Goal: Find specific page/section: Find specific page/section

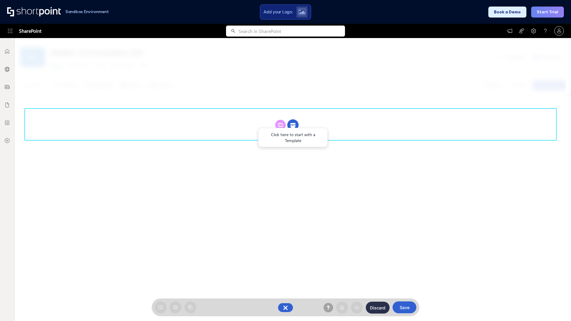
click at [293, 125] on circle at bounding box center [292, 125] width 11 height 11
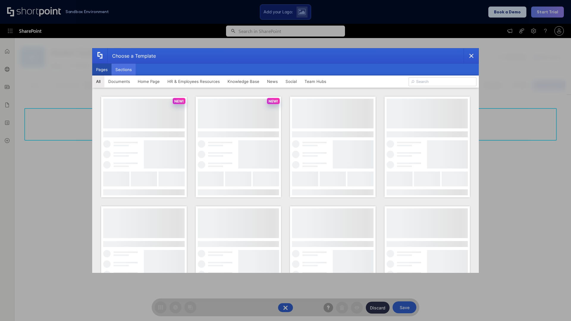
click at [123, 70] on button "Sections" at bounding box center [124, 70] width 24 height 12
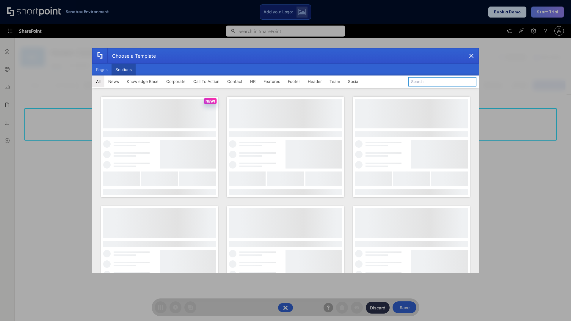
type input "Upcoming Vacations"
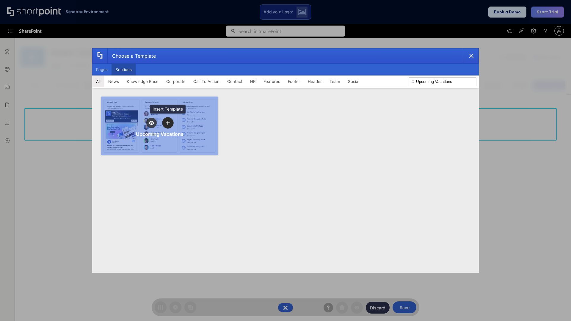
click at [168, 123] on icon "template selector" at bounding box center [168, 123] width 4 height 4
